Goal: Communication & Community: Answer question/provide support

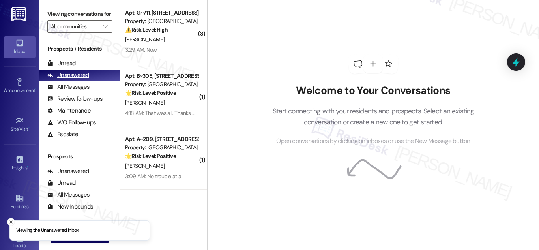
click at [75, 79] on div "Unanswered" at bounding box center [68, 75] width 42 height 8
